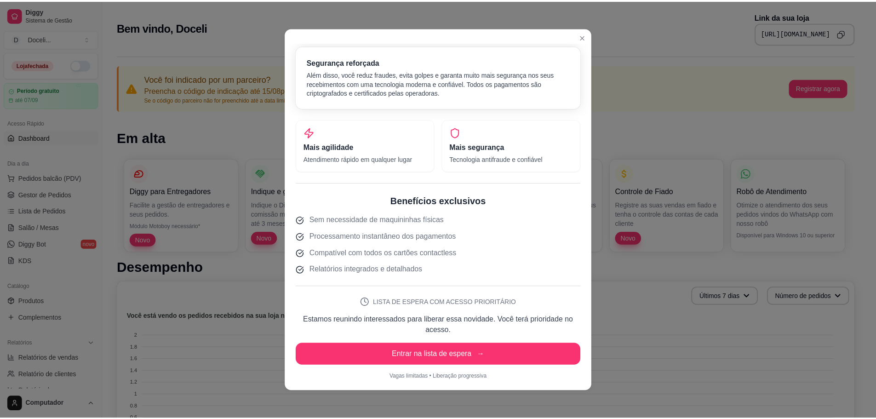
scroll to position [171, 0]
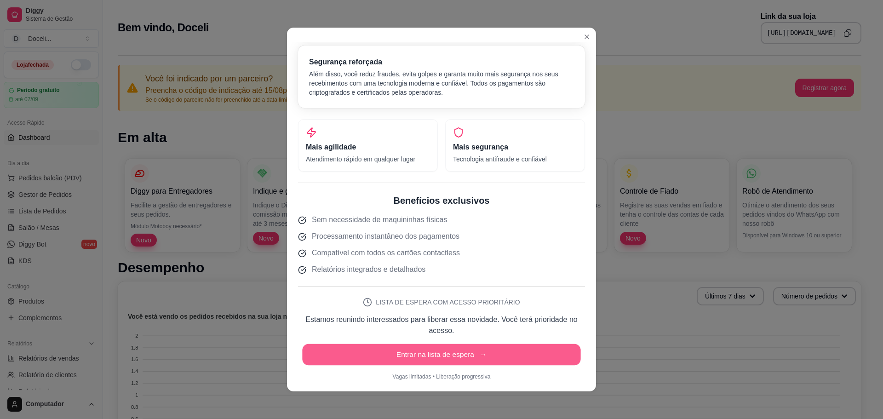
click at [425, 350] on button "Entrar na lista de espera →" at bounding box center [441, 355] width 278 height 22
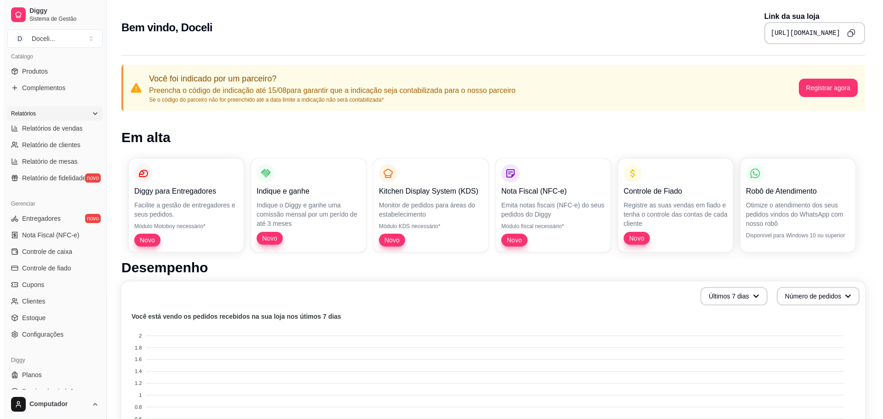
scroll to position [231, 0]
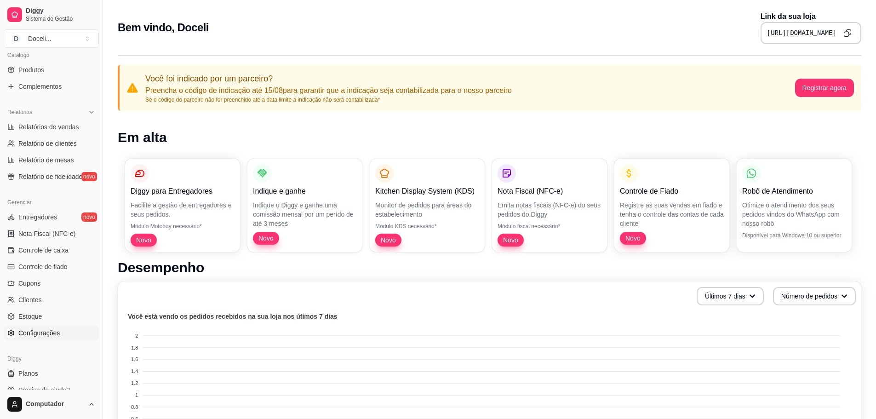
click at [41, 331] on span "Configurações" at bounding box center [38, 332] width 41 height 9
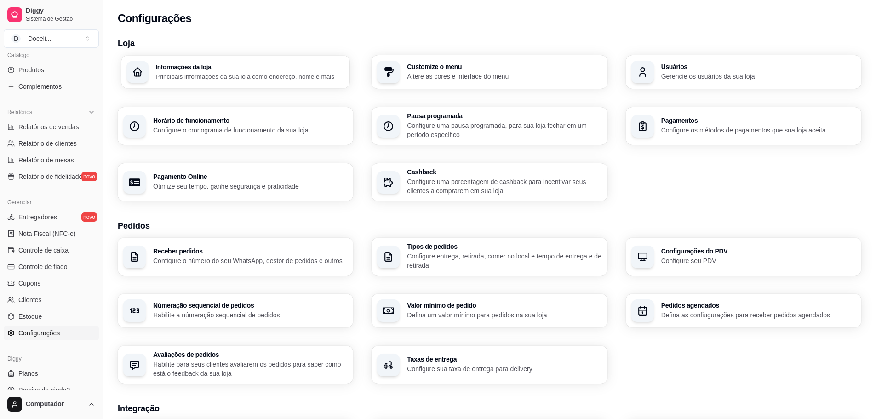
click at [213, 68] on h3 "Informações da loja" at bounding box center [249, 66] width 189 height 6
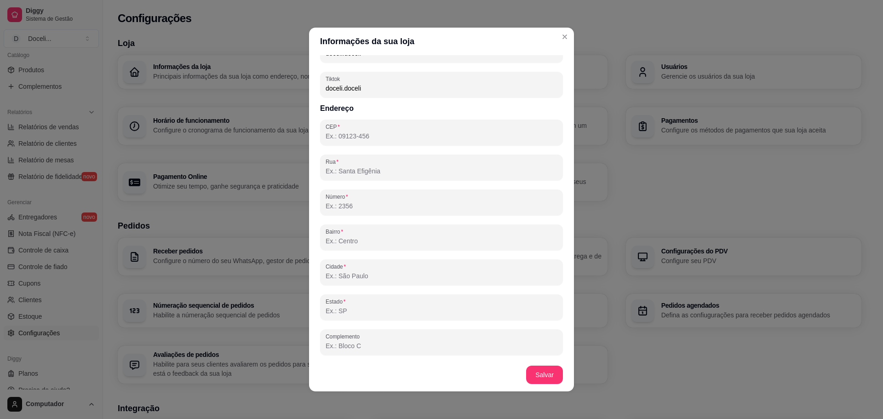
scroll to position [2, 0]
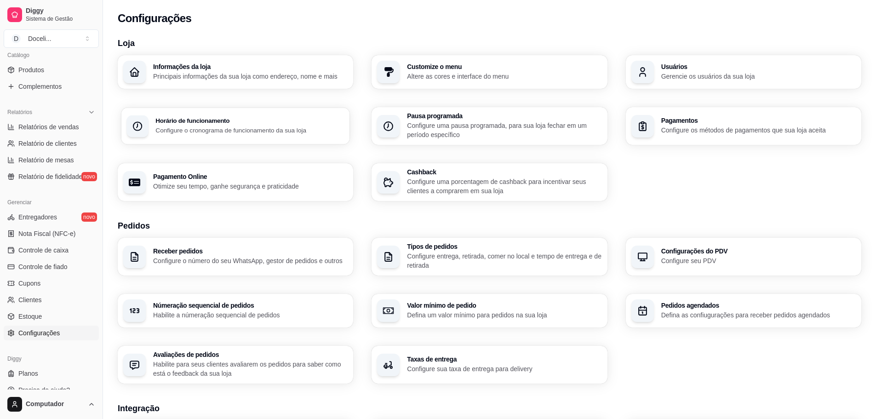
click at [249, 134] on p "Configure o cronograma de funcionamento da sua loja" at bounding box center [249, 130] width 189 height 9
click at [482, 75] on p "Altere as cores e interface do menu" at bounding box center [504, 76] width 189 height 9
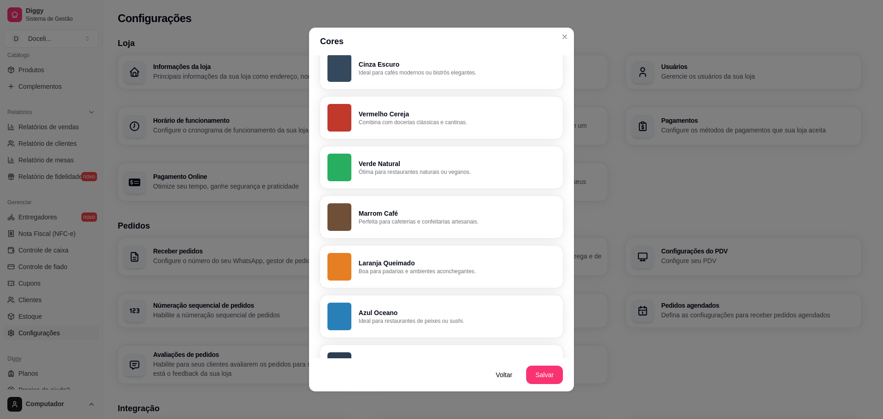
scroll to position [0, 0]
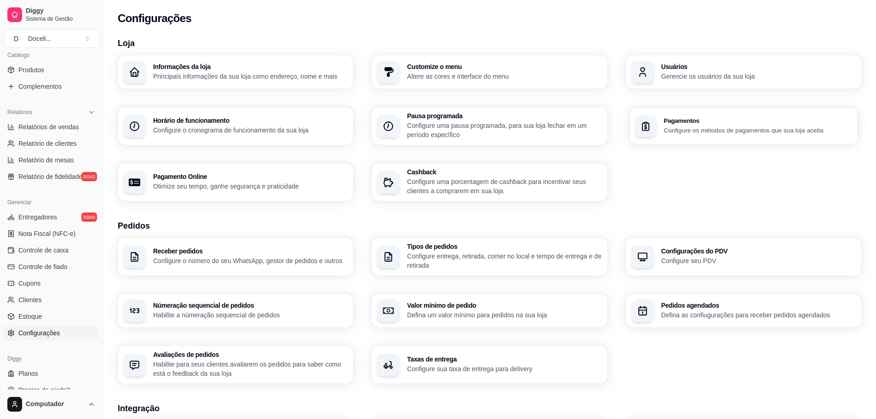
click at [697, 115] on div "Pagamentos Configure os métodos de pagamentos que sua loja aceita" at bounding box center [743, 126] width 229 height 37
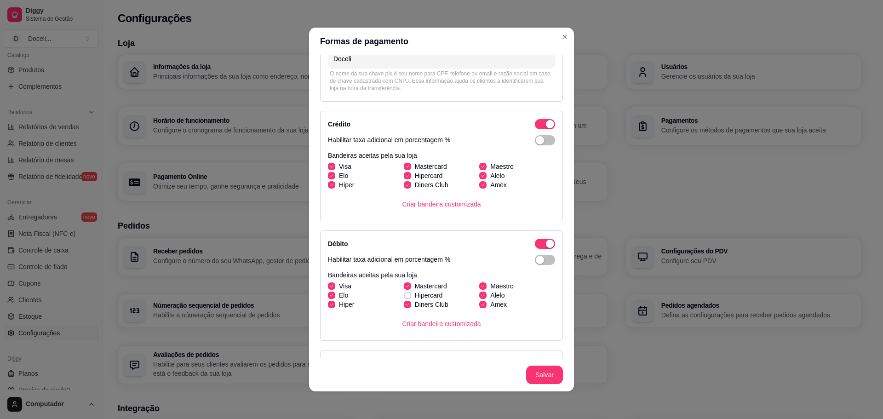
scroll to position [112, 0]
click at [400, 292] on label "Hipercard" at bounding box center [423, 294] width 46 height 17
click at [403, 297] on input "Hipercard" at bounding box center [406, 300] width 6 height 6
checkbox input "true"
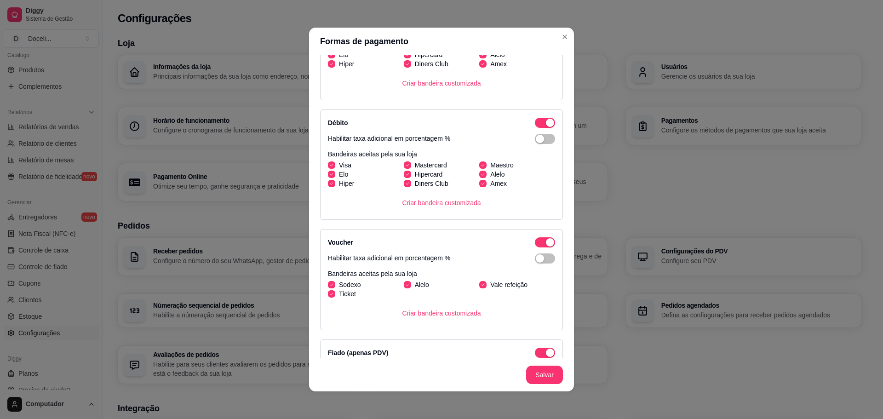
scroll to position [244, 0]
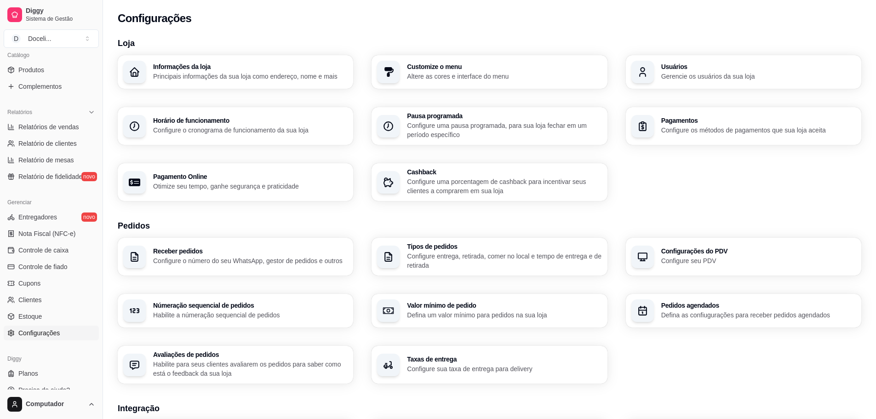
click at [232, 184] on p "Otimize seu tempo, ganhe segurança e praticidade" at bounding box center [250, 186] width 195 height 9
select select "4.98"
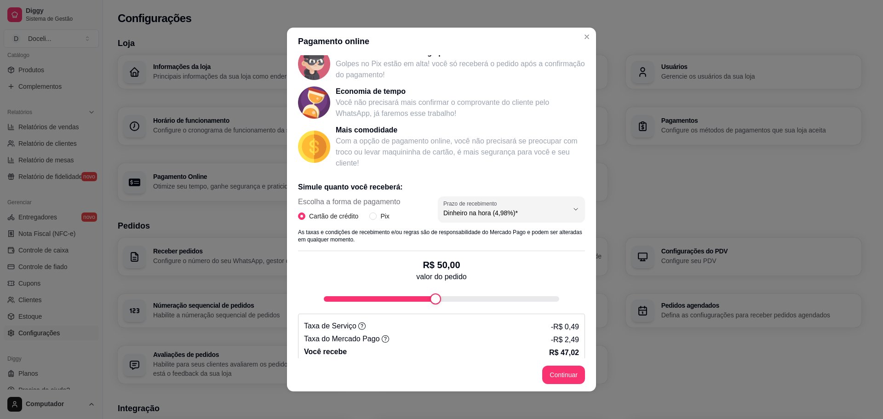
scroll to position [67, 0]
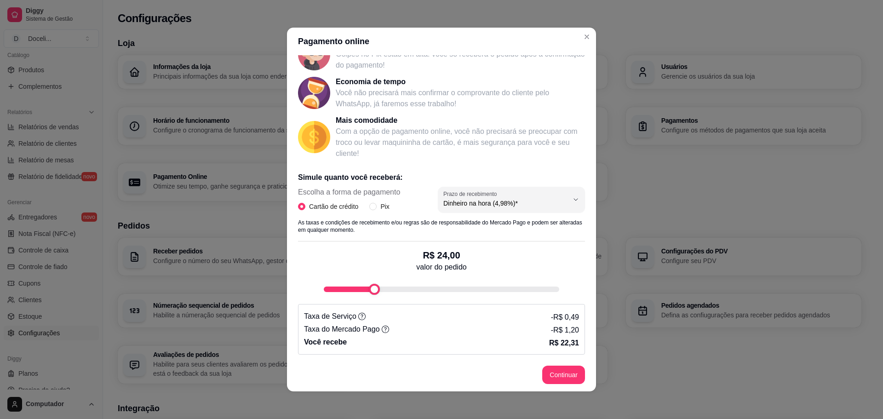
type input "20"
click at [359, 290] on div "fee-calculator" at bounding box center [364, 289] width 11 height 11
click at [459, 205] on span "Dinheiro na hora (4,98%)*" at bounding box center [505, 203] width 125 height 9
click at [461, 242] on span "Dinheiro em 14 dias (4,49%)" at bounding box center [496, 240] width 118 height 9
type input "4.49"
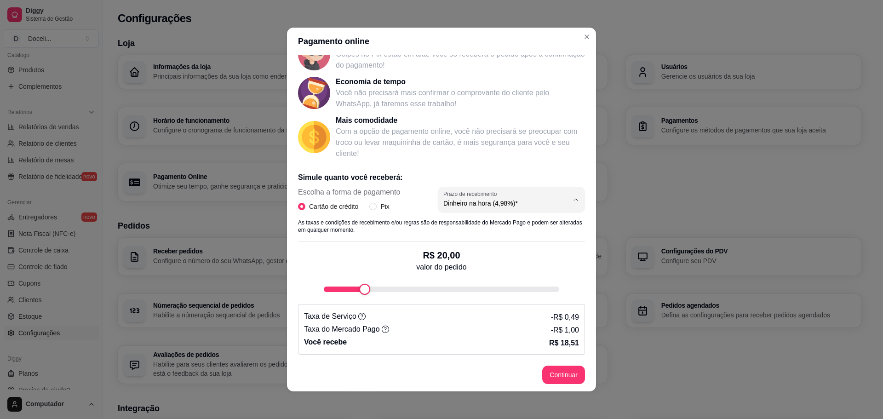
select select "4.49"
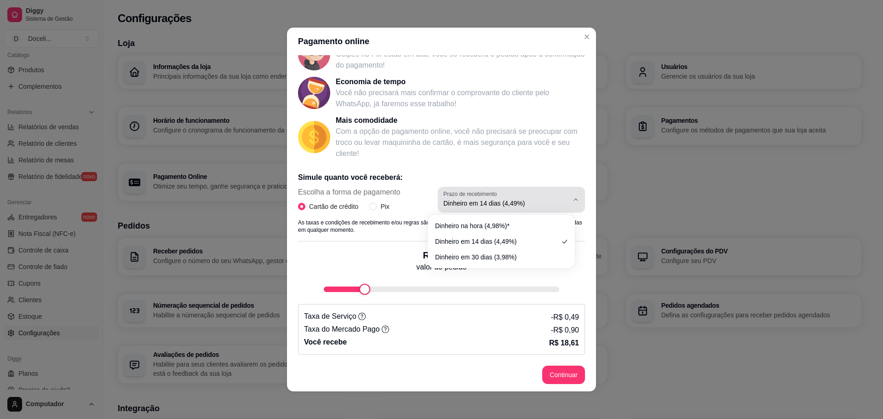
click at [473, 194] on label "Prazo de recebimento" at bounding box center [471, 194] width 57 height 8
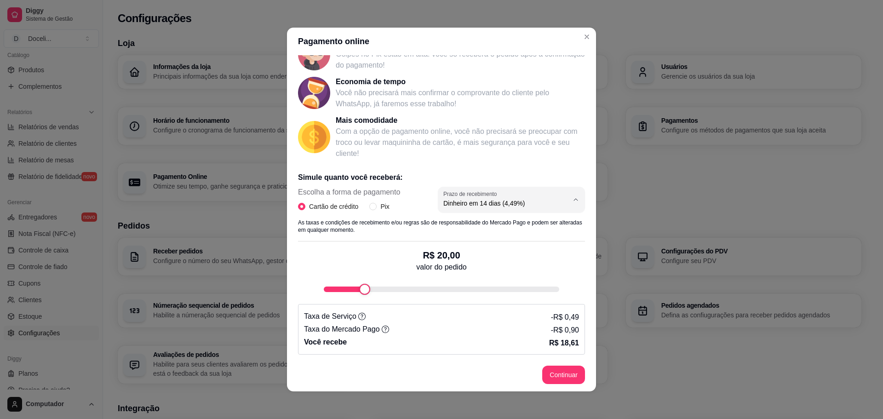
click at [469, 229] on span "Dinheiro na hora (4,98%)*" at bounding box center [496, 225] width 118 height 9
type input "4.98"
select select "4.98"
click at [469, 204] on span "Dinheiro na hora (4,98%)*" at bounding box center [505, 203] width 125 height 9
click at [464, 237] on span "Dinheiro em 14 dias (4,49%)" at bounding box center [496, 240] width 118 height 9
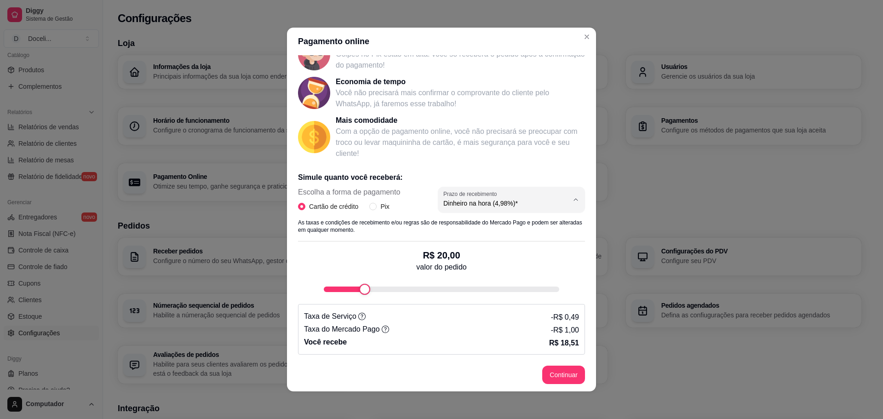
type input "4.49"
select select "4.49"
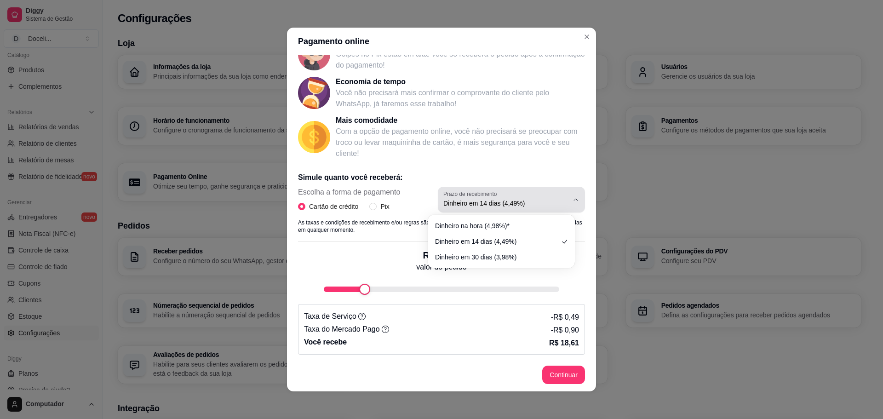
click at [466, 204] on span "Dinheiro em 14 dias (4,49%)" at bounding box center [505, 203] width 125 height 9
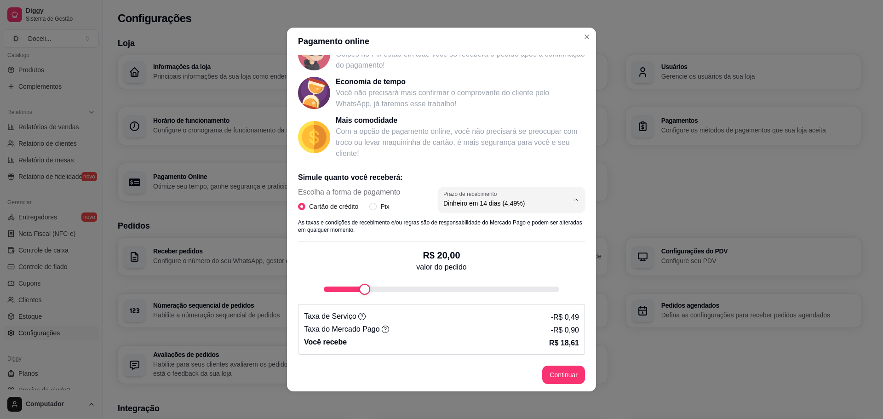
click at [465, 254] on span "Dinheiro em 30 dias (3,98%)" at bounding box center [496, 255] width 118 height 9
type input "3.98"
select select "3.98"
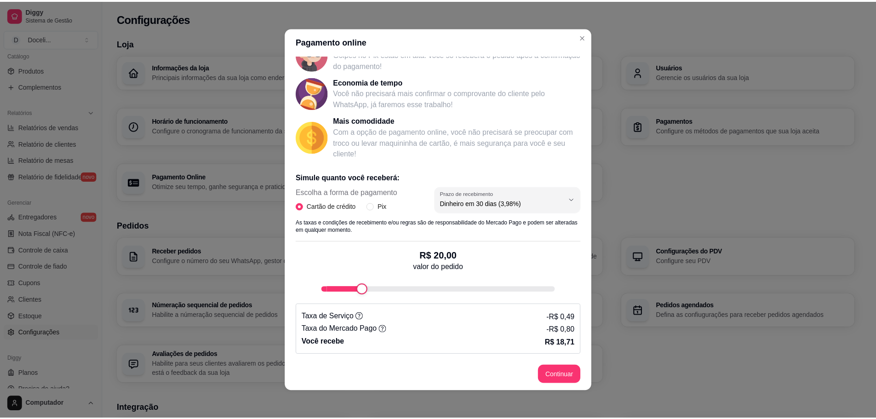
scroll to position [9, 0]
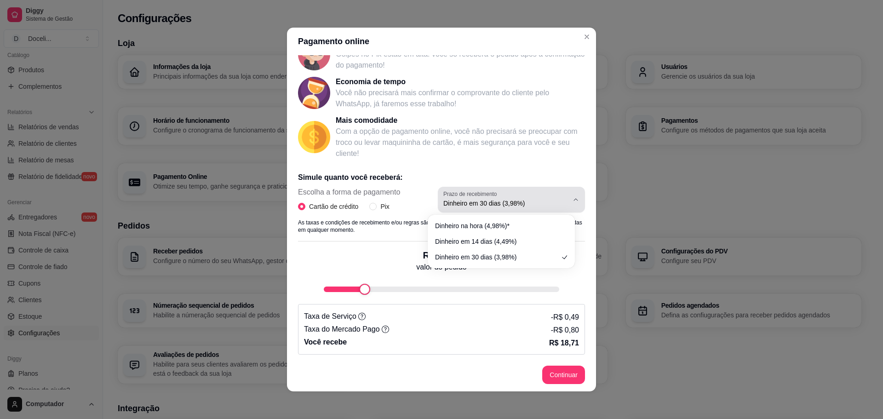
click at [450, 206] on span "Dinheiro em 30 dias (3,98%)" at bounding box center [505, 203] width 125 height 9
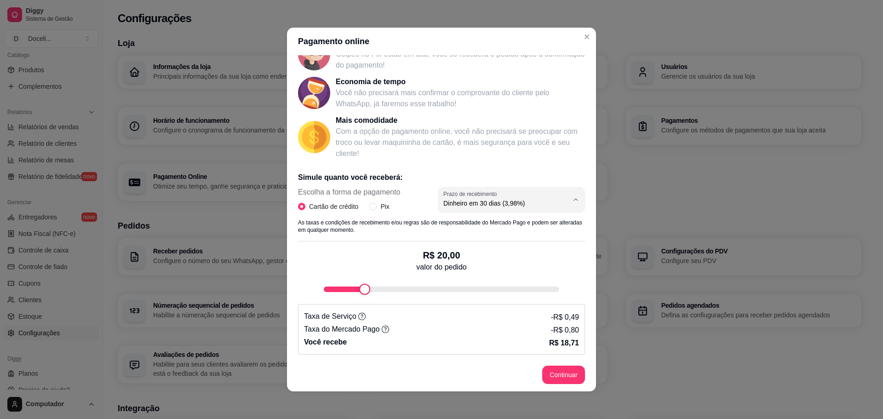
click at [450, 229] on span "Dinheiro na hora (4,98%)*" at bounding box center [496, 225] width 118 height 9
type input "4.98"
select select "4.98"
click at [370, 205] on input "Pix" at bounding box center [372, 206] width 7 height 7
radio input "true"
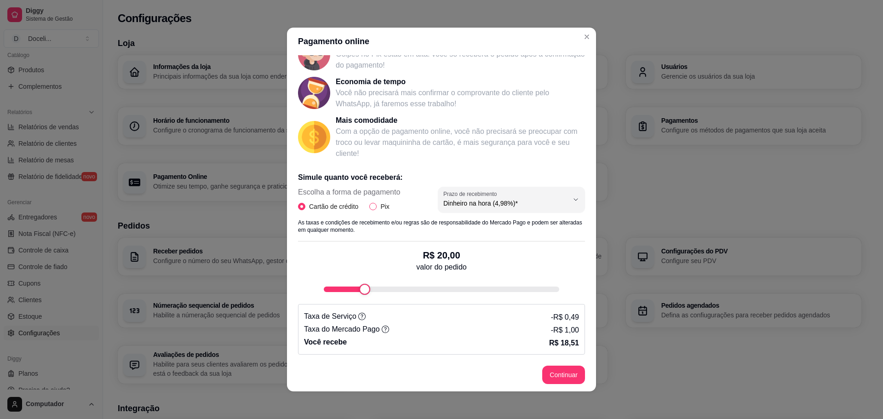
radio input "false"
click at [554, 369] on button "Continuar" at bounding box center [563, 375] width 41 height 18
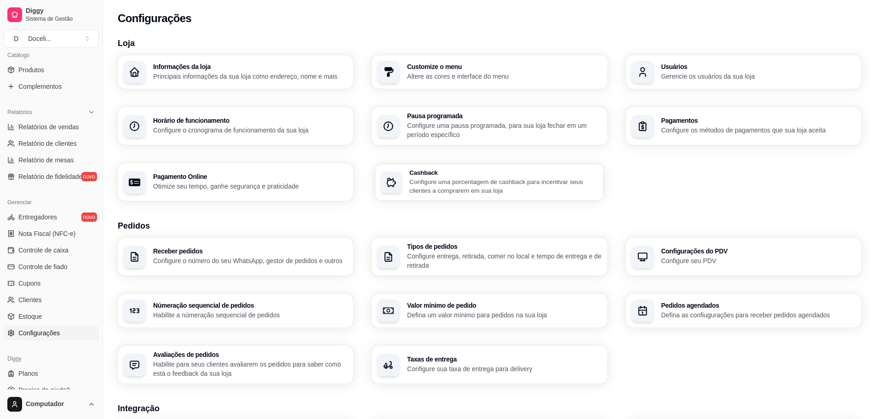
click at [488, 185] on p "Configure uma porcentagem de cashback para incentivar seus clientes a comprarem…" at bounding box center [504, 186] width 189 height 18
click at [216, 272] on div "Receber pedidos Configure o número do seu WhatsApp, gestor de pedidos e outros" at bounding box center [235, 256] width 229 height 37
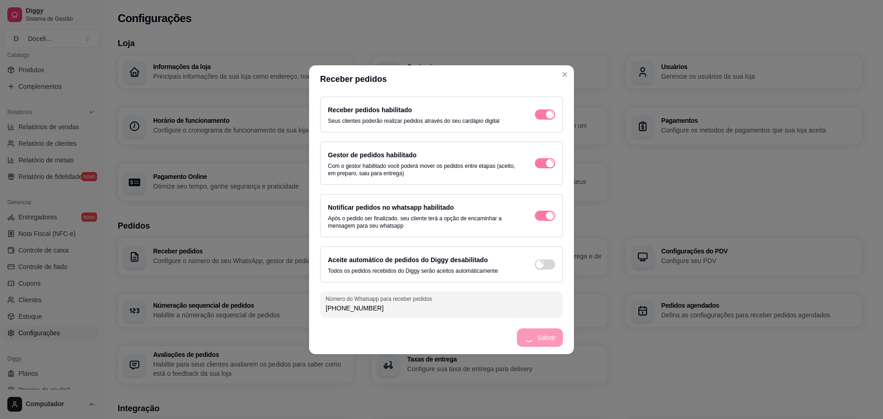
click at [546, 343] on footer "Salvar" at bounding box center [441, 337] width 265 height 33
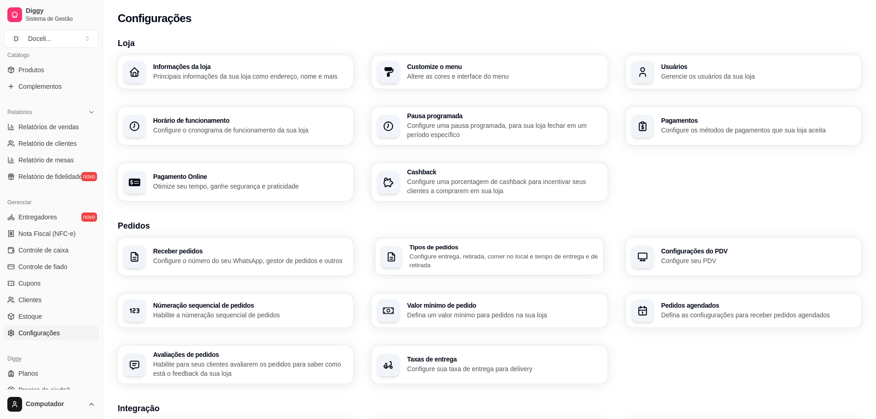
click at [462, 263] on p "Configure entrega, retirada, comer no local e tempo de entrega e de retirada" at bounding box center [504, 261] width 189 height 18
click at [688, 258] on p "Configure seu PDV" at bounding box center [758, 260] width 189 height 9
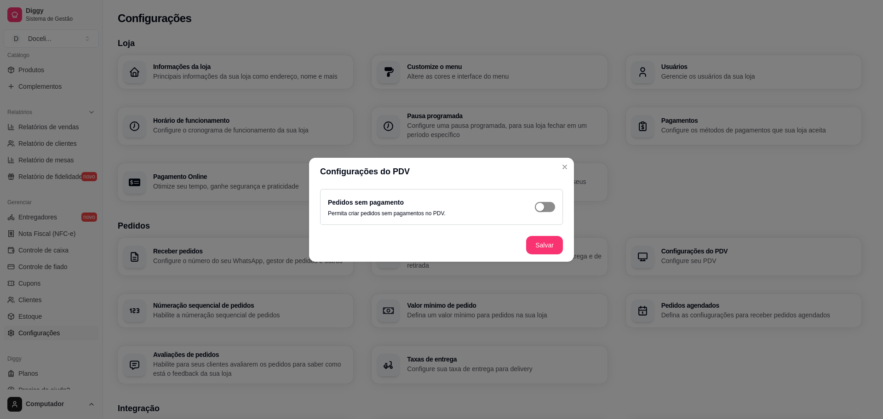
click at [540, 207] on div "button" at bounding box center [540, 207] width 8 height 8
click at [543, 210] on span "button" at bounding box center [545, 207] width 20 height 10
click at [544, 240] on button "Salvar" at bounding box center [545, 245] width 36 height 18
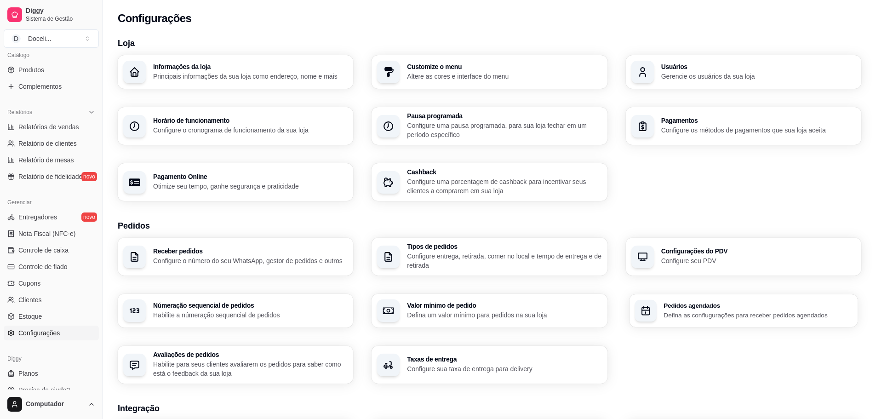
click at [687, 314] on p "Defina as confiugurações para receber pedidos agendados" at bounding box center [758, 314] width 189 height 9
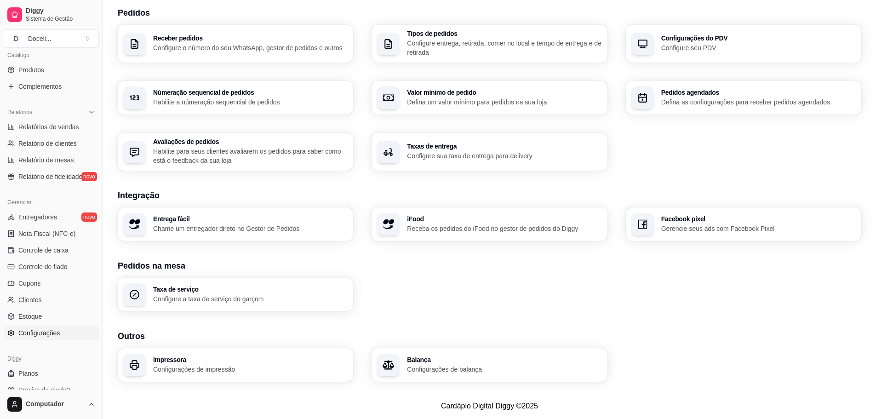
scroll to position [0, 0]
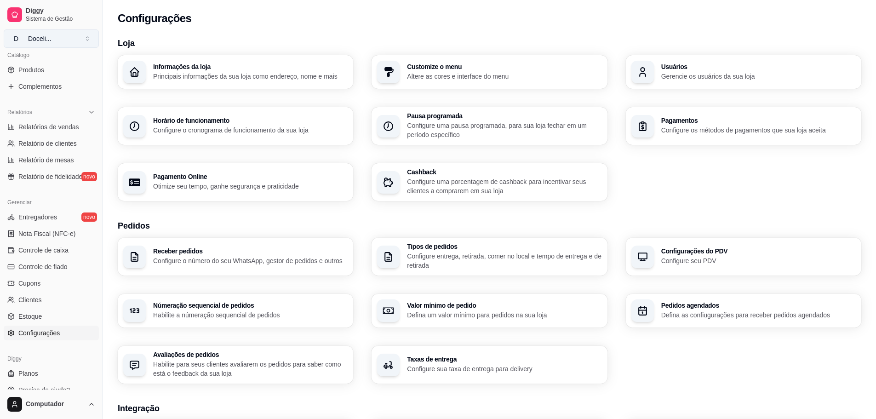
click at [84, 39] on button "D Doceli ..." at bounding box center [51, 38] width 95 height 18
click at [43, 74] on link "Produtos" at bounding box center [51, 70] width 95 height 15
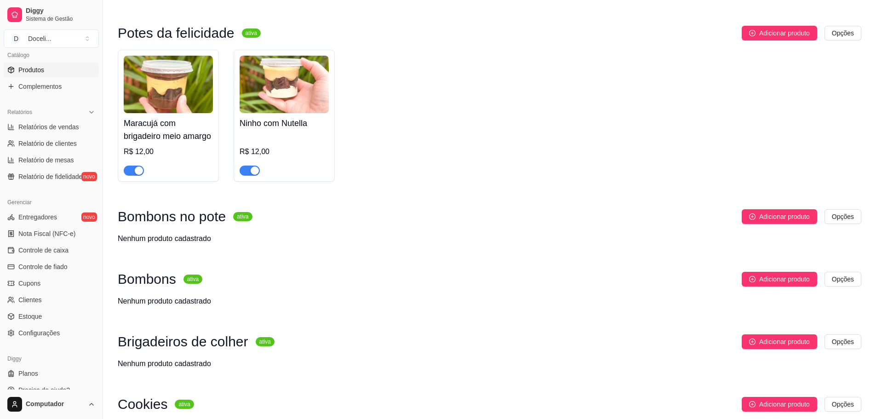
scroll to position [239, 0]
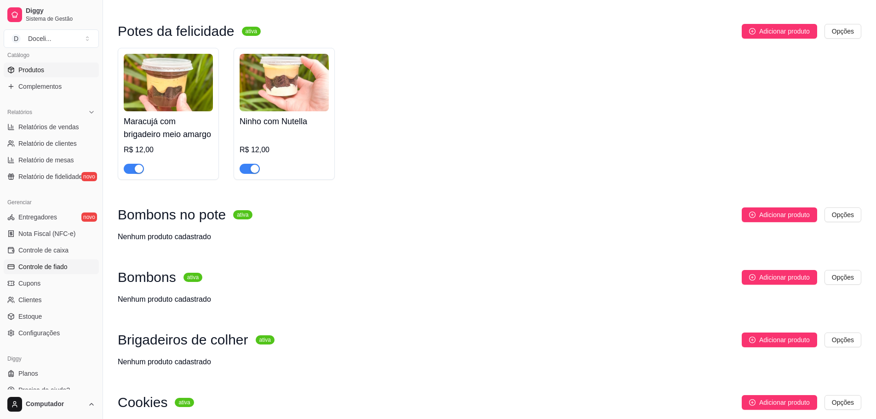
click at [49, 268] on span "Controle de fiado" at bounding box center [42, 266] width 49 height 9
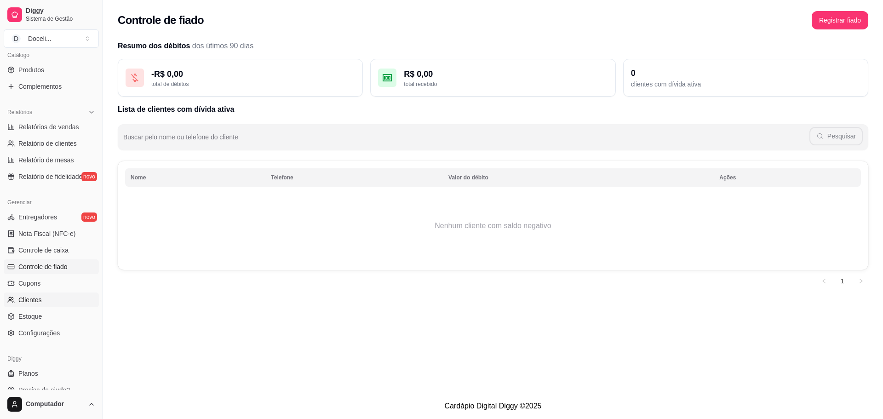
click at [29, 295] on span "Clientes" at bounding box center [29, 299] width 23 height 9
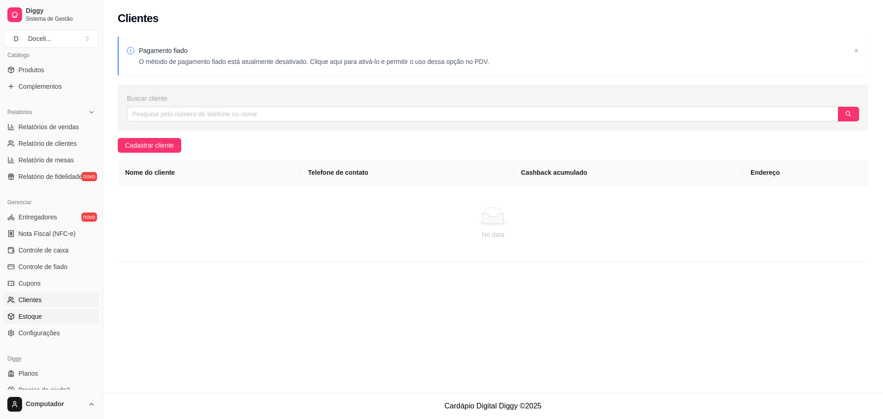
click at [34, 321] on link "Estoque" at bounding box center [51, 316] width 95 height 15
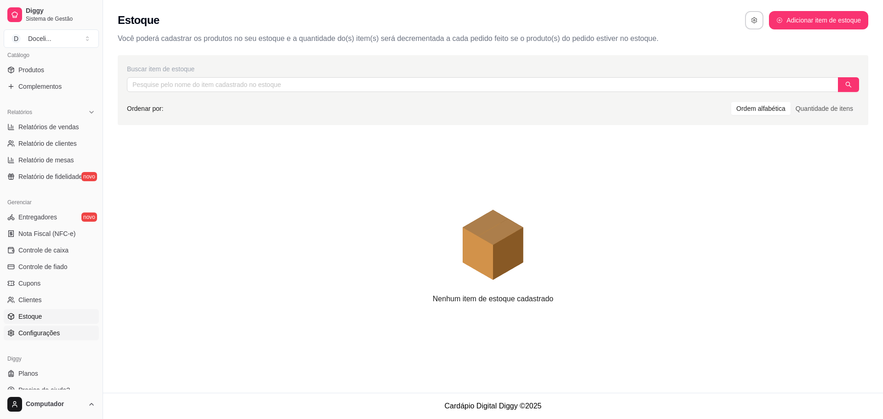
click at [34, 327] on link "Configurações" at bounding box center [51, 333] width 95 height 15
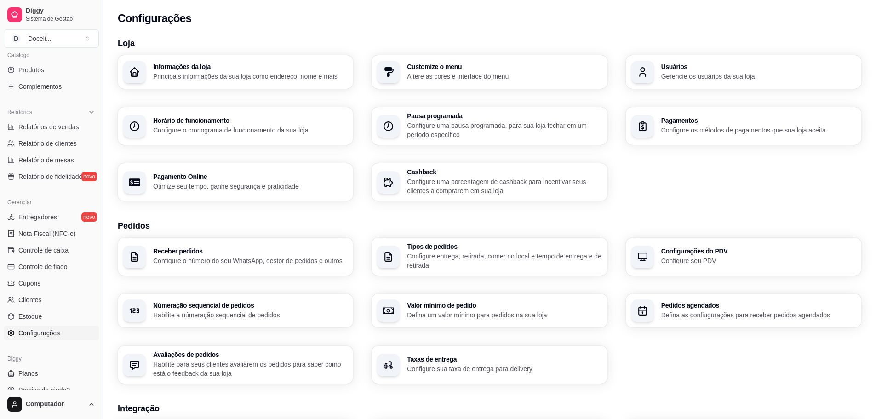
scroll to position [243, 0]
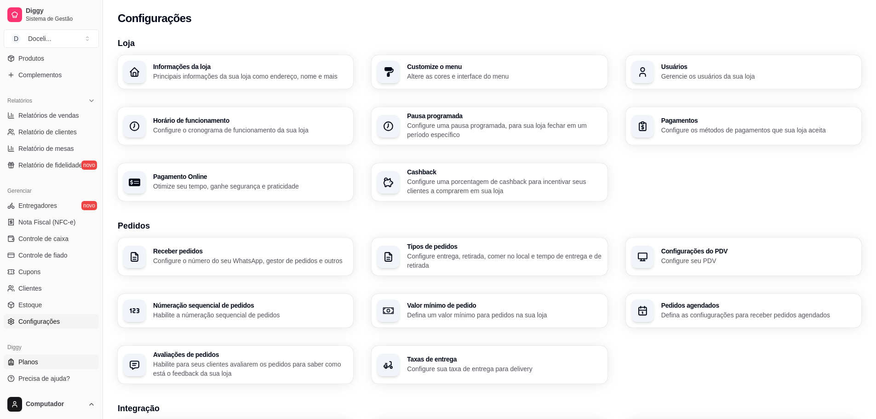
click at [28, 359] on span "Planos" at bounding box center [28, 361] width 20 height 9
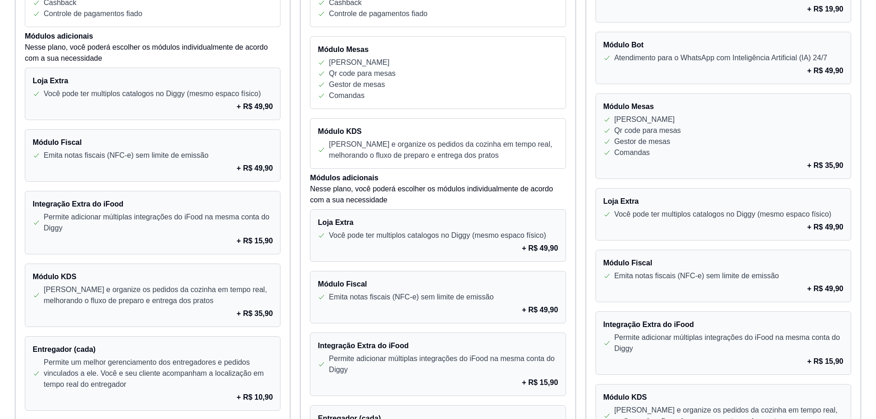
scroll to position [499, 0]
click at [726, 287] on div "+ R$ 49,90" at bounding box center [723, 288] width 240 height 11
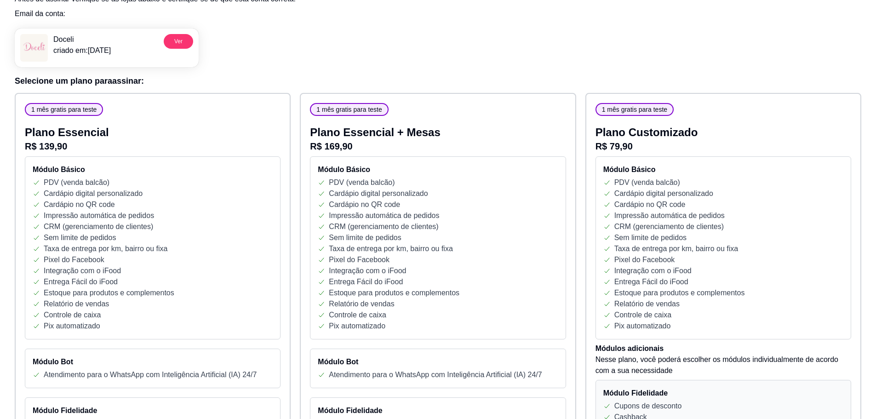
scroll to position [0, 0]
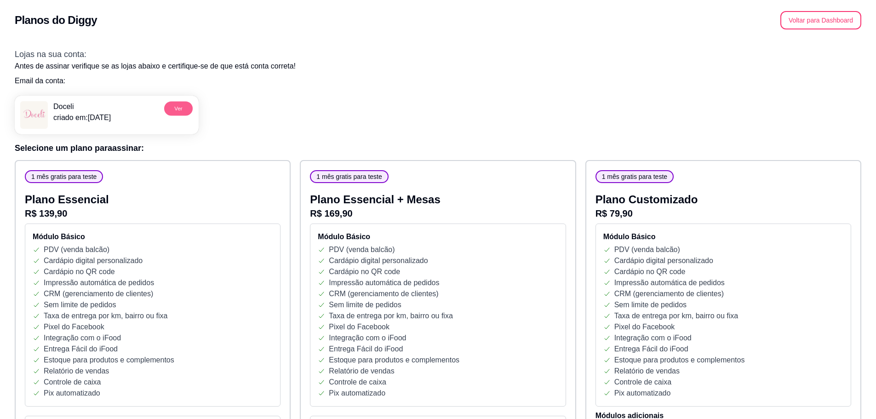
click at [180, 111] on button "Ver" at bounding box center [178, 108] width 29 height 14
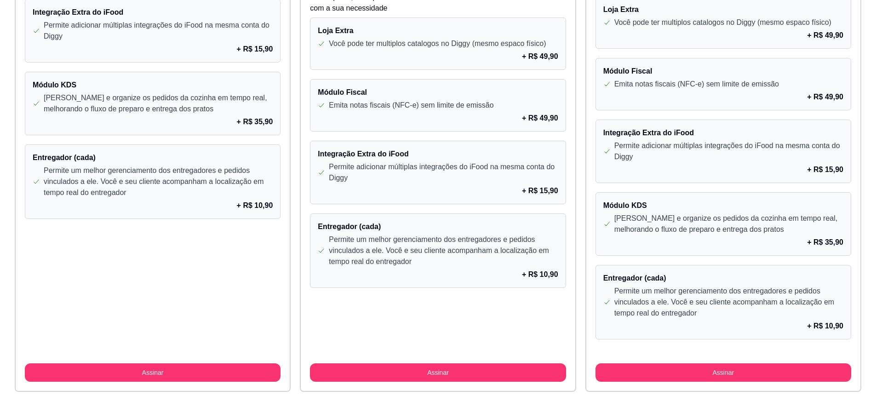
scroll to position [693, 0]
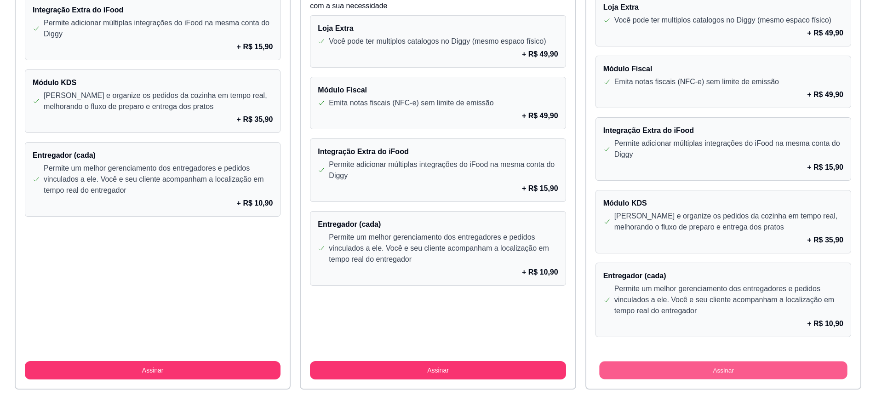
click at [718, 370] on button "Assinar" at bounding box center [723, 370] width 248 height 18
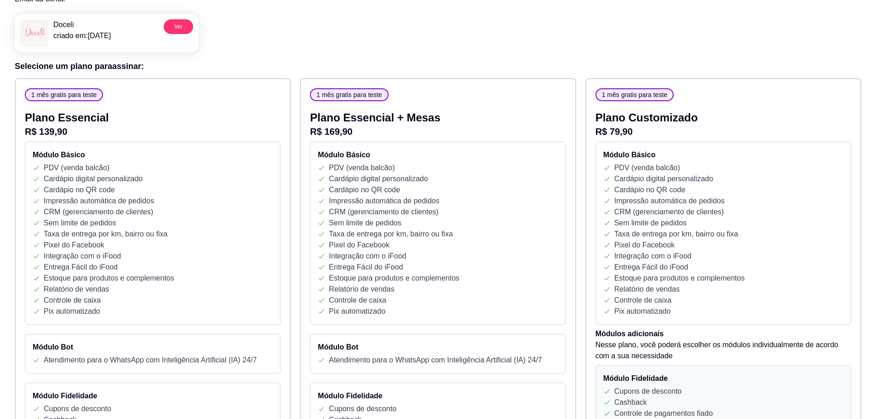
scroll to position [0, 0]
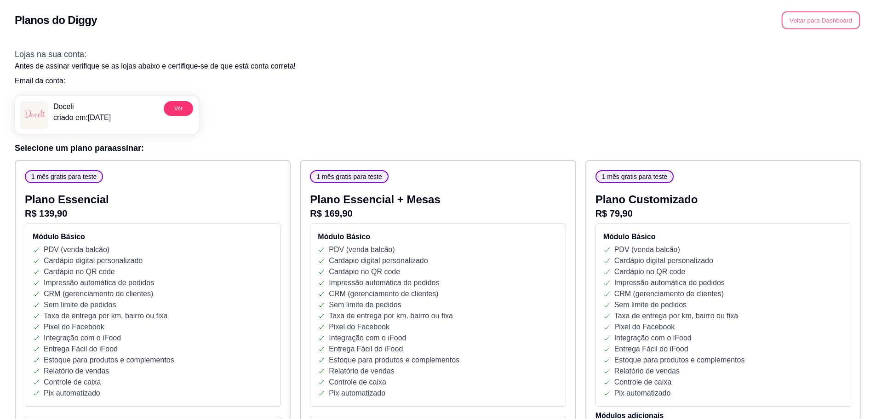
click at [825, 26] on button "Voltar para Dashboard" at bounding box center [821, 20] width 79 height 18
